Goal: Task Accomplishment & Management: Manage account settings

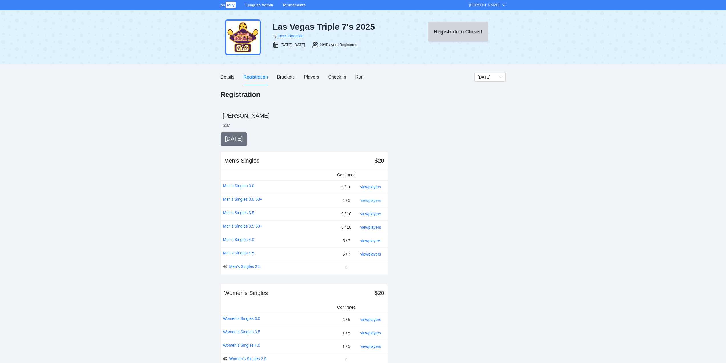
click at [373, 200] on link "view players" at bounding box center [370, 200] width 21 height 5
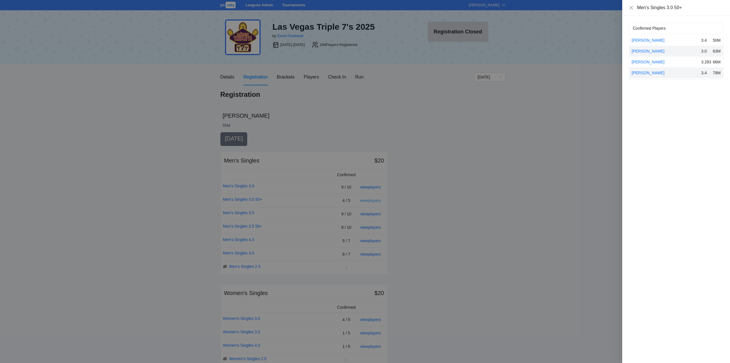
click at [373, 200] on div at bounding box center [365, 181] width 730 height 363
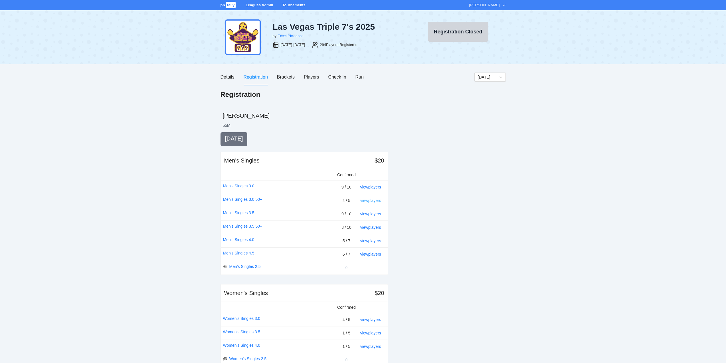
click at [374, 200] on link "view players" at bounding box center [370, 200] width 21 height 5
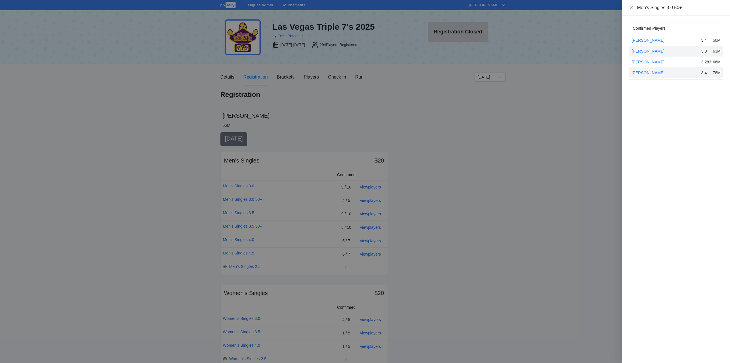
click at [654, 59] on div "[PERSON_NAME]" at bounding box center [665, 62] width 67 height 6
click at [653, 61] on link "[PERSON_NAME]" at bounding box center [648, 62] width 33 height 5
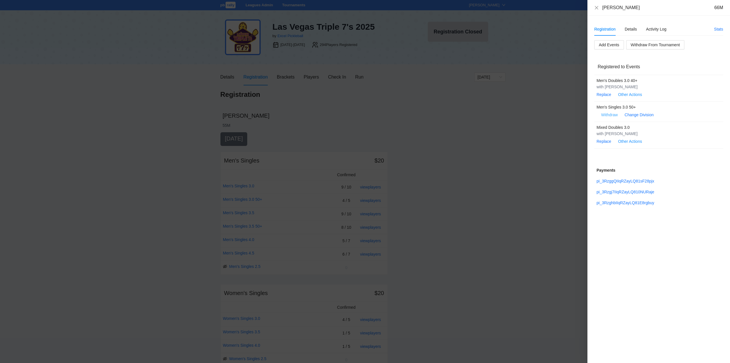
click at [610, 115] on span "Withdraw" at bounding box center [610, 115] width 17 height 6
click at [625, 98] on span "OK" at bounding box center [627, 97] width 6 height 6
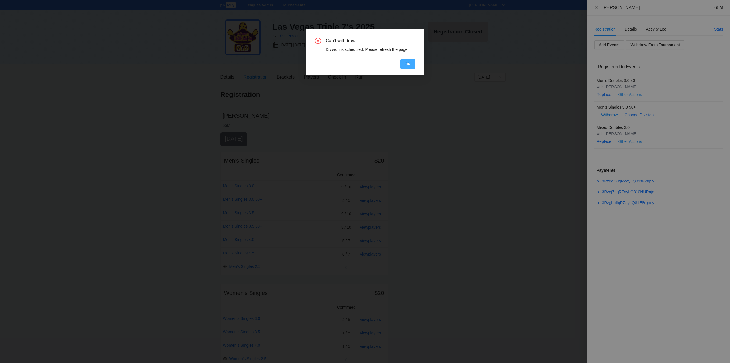
click at [409, 65] on span "OK" at bounding box center [408, 64] width 6 height 6
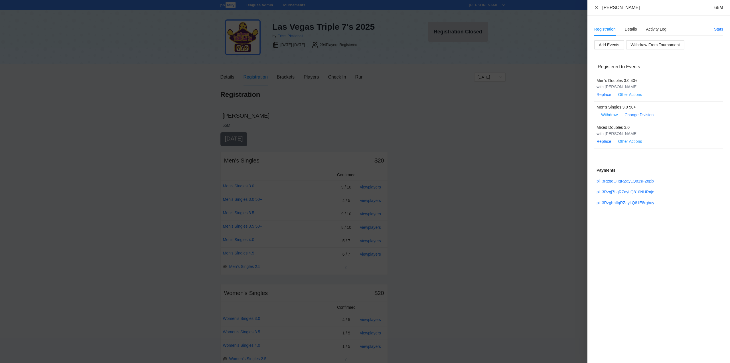
click at [597, 7] on icon "close" at bounding box center [597, 7] width 5 height 5
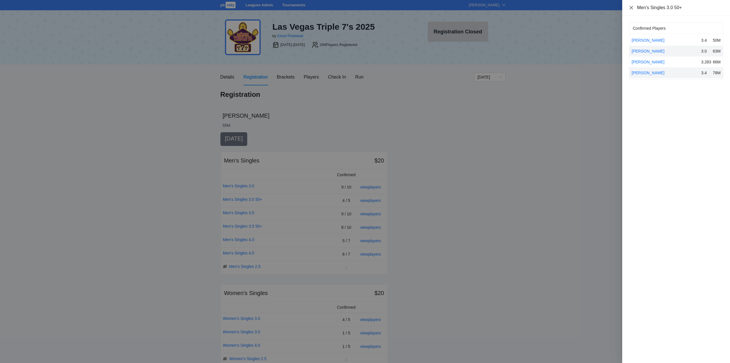
click at [631, 7] on icon "close" at bounding box center [631, 7] width 5 height 5
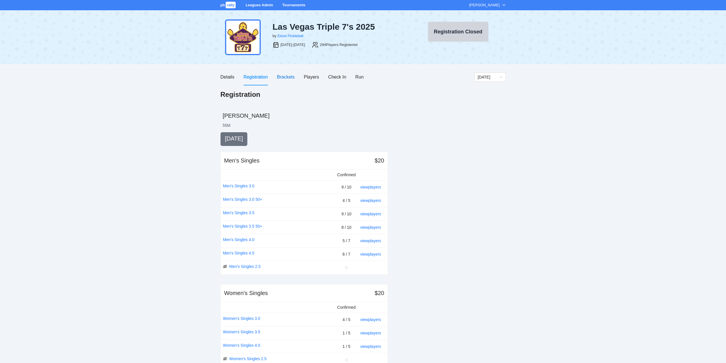
click at [278, 77] on div "Brackets" at bounding box center [286, 76] width 18 height 7
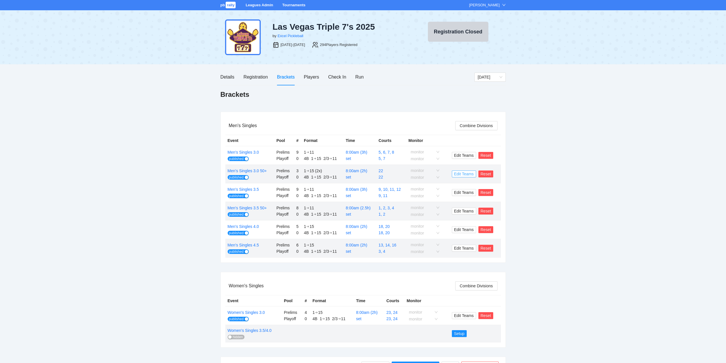
click at [465, 172] on span "Edit Teams" at bounding box center [464, 174] width 20 height 6
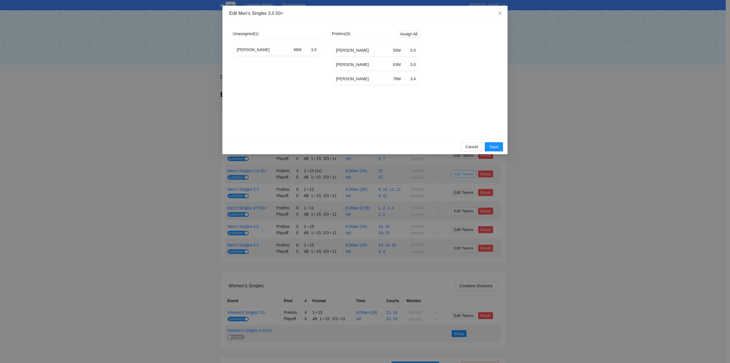
click at [465, 172] on div "Edit Men's Singles 3.0 50+ Unassigned ( 1 ) [PERSON_NAME] 66M 3.0 Prelims ( 3 )…" at bounding box center [365, 181] width 730 height 363
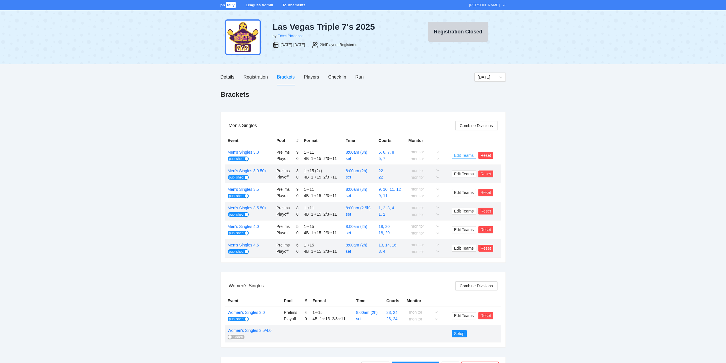
click at [461, 156] on span "Edit Teams" at bounding box center [464, 155] width 20 height 6
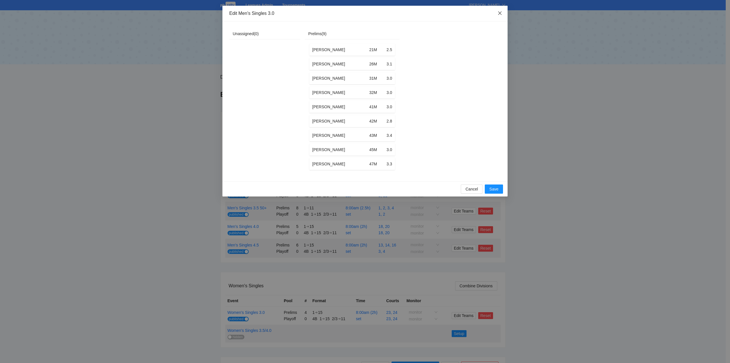
click at [500, 13] on icon "close" at bounding box center [499, 12] width 3 height 3
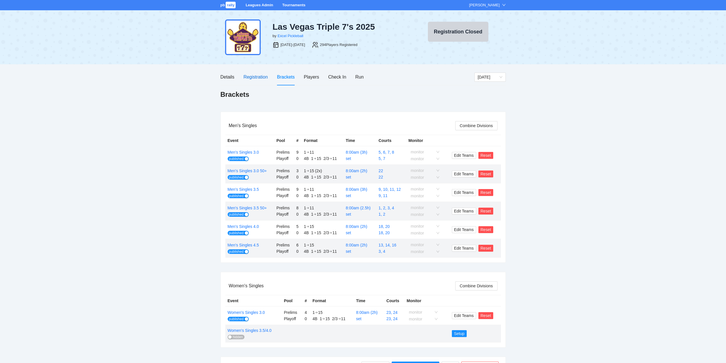
click at [251, 76] on div "Registration" at bounding box center [255, 76] width 24 height 7
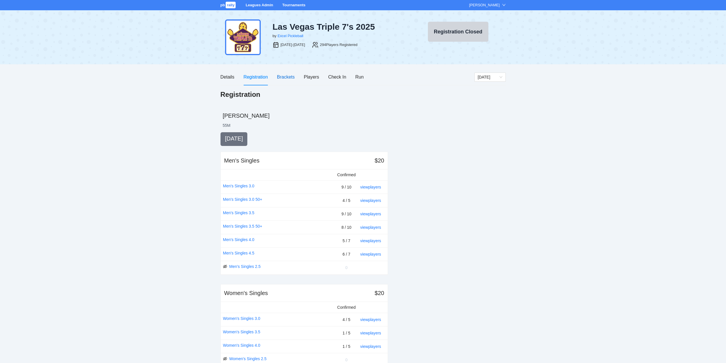
click at [287, 76] on div "Brackets" at bounding box center [286, 76] width 18 height 7
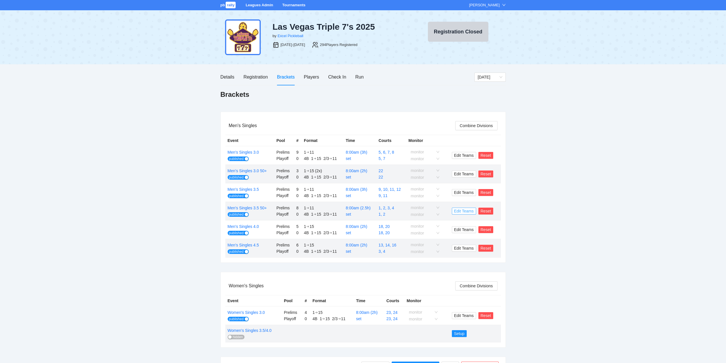
click at [463, 210] on span "Edit Teams" at bounding box center [464, 211] width 20 height 6
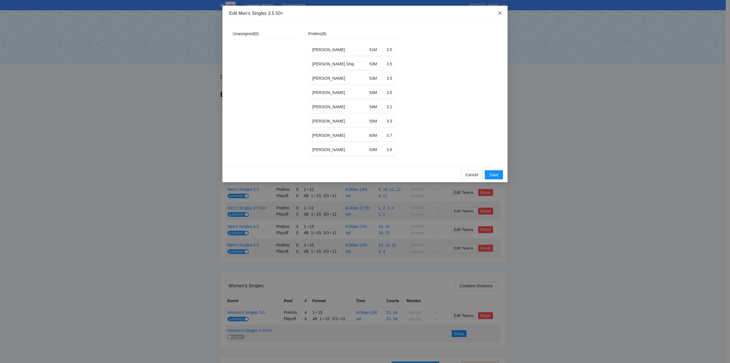
click at [500, 12] on icon "close" at bounding box center [500, 13] width 5 height 5
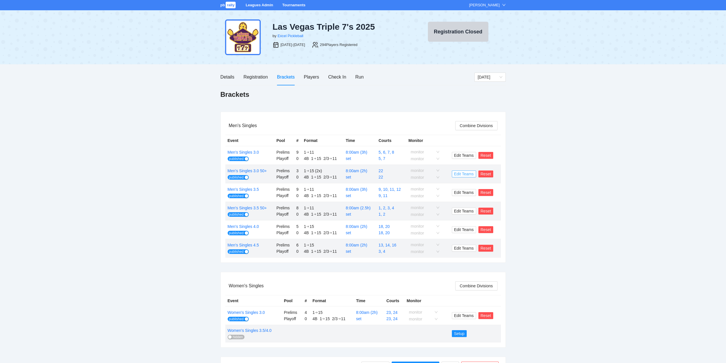
click at [463, 174] on span "Edit Teams" at bounding box center [464, 174] width 20 height 6
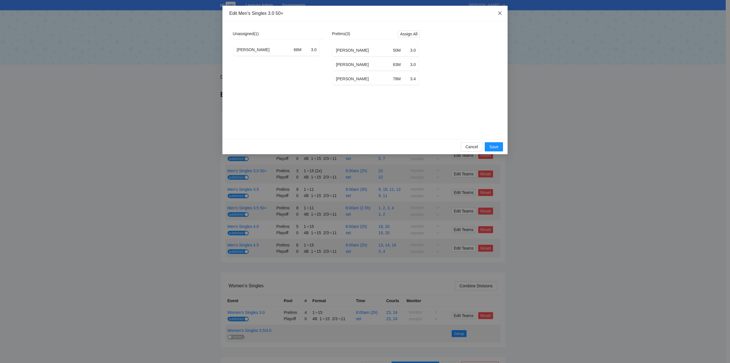
click at [500, 13] on icon "close" at bounding box center [500, 13] width 5 height 5
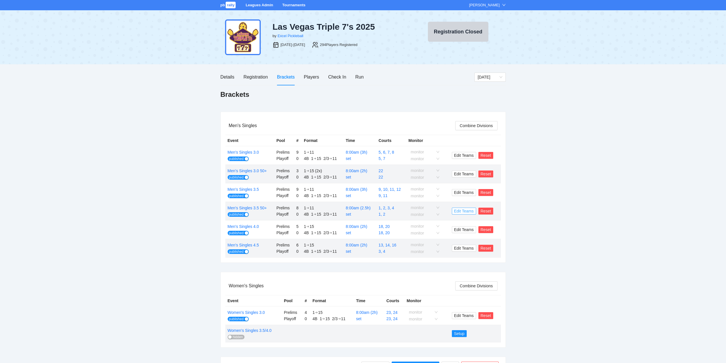
click at [465, 210] on span "Edit Teams" at bounding box center [464, 211] width 20 height 6
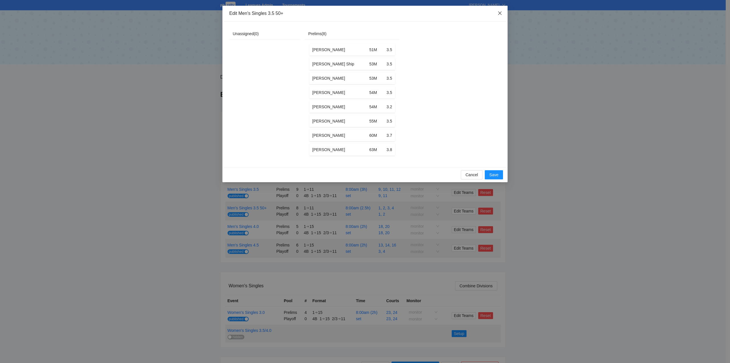
click at [498, 12] on icon "close" at bounding box center [500, 13] width 5 height 5
